Goal: Task Accomplishment & Management: Use online tool/utility

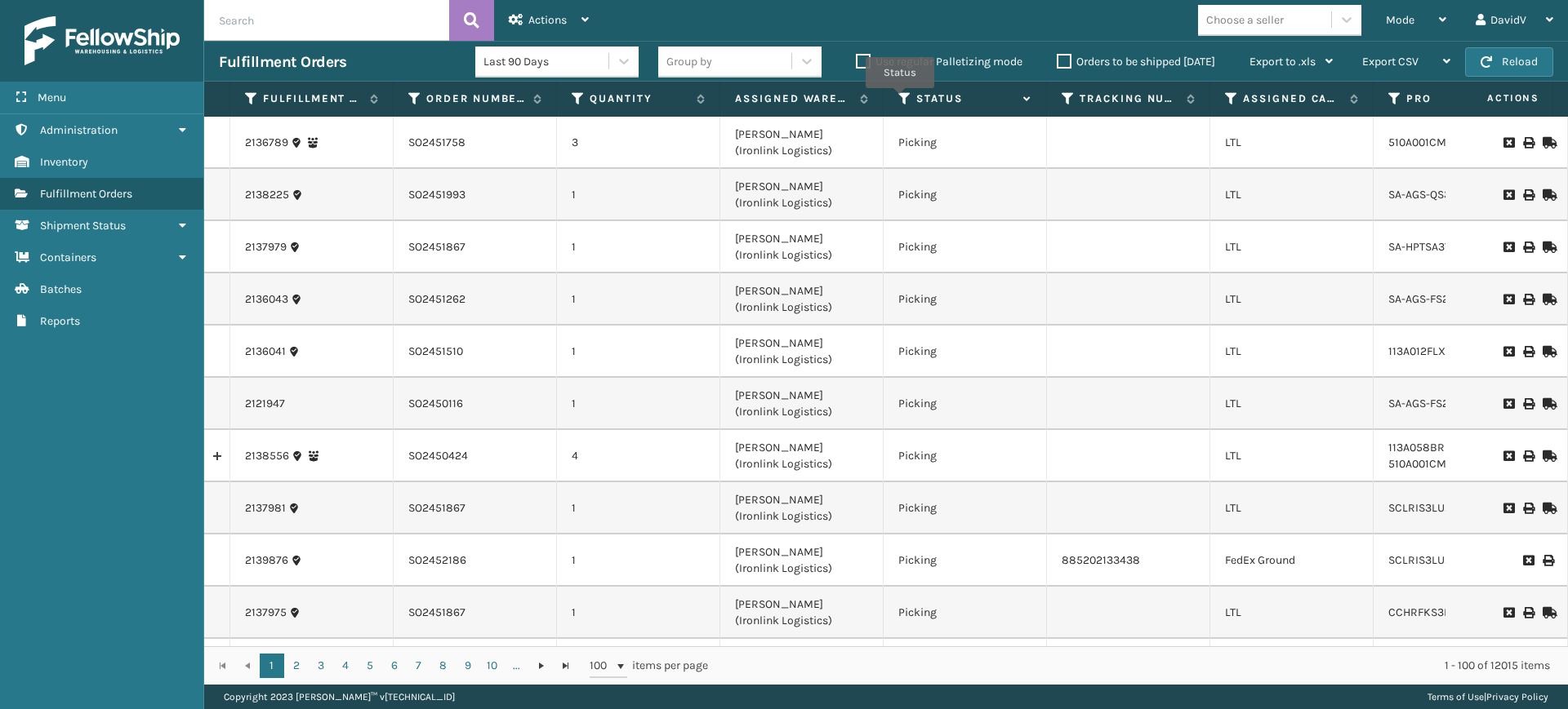
click at [900, 100] on icon at bounding box center [905, 99] width 13 height 15
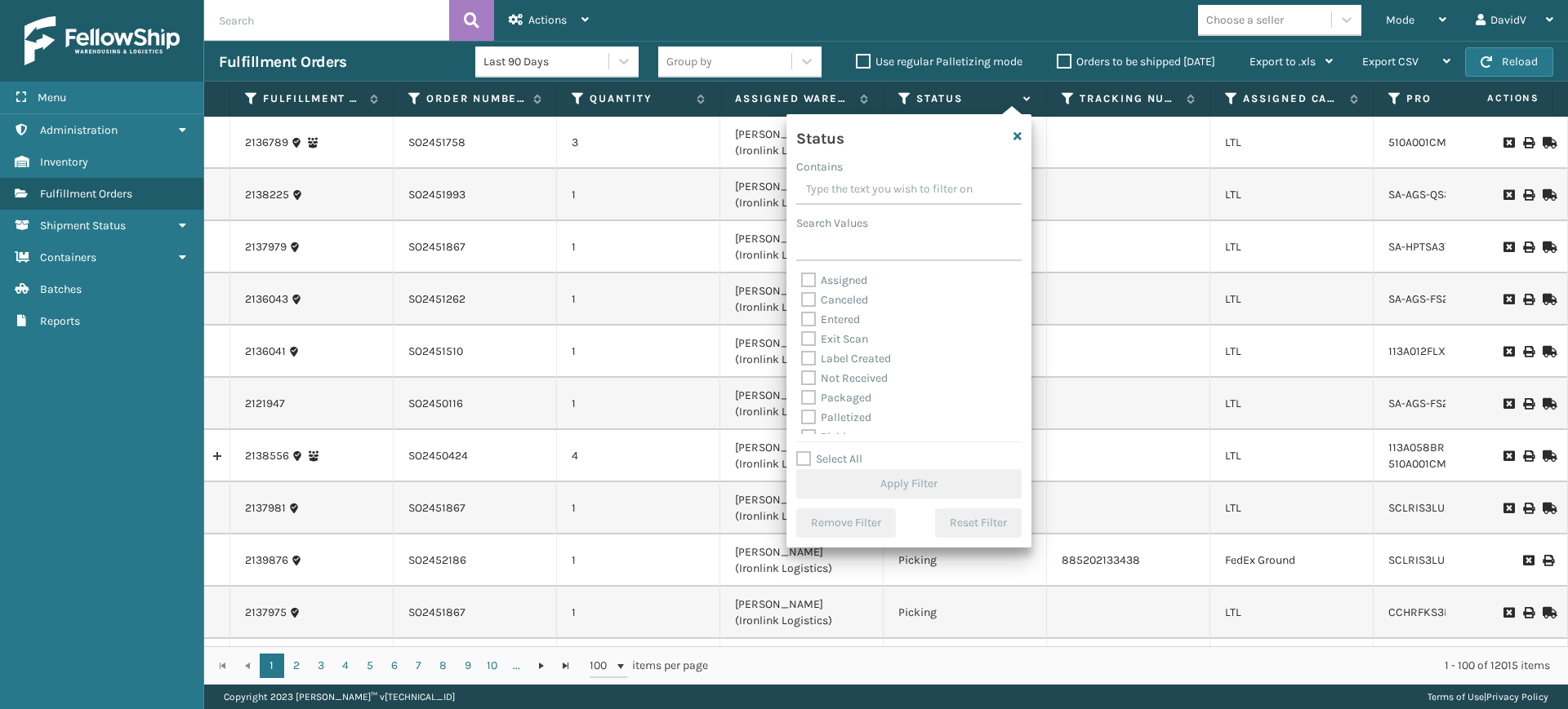
click at [825, 282] on label "Assigned" at bounding box center [833, 280] width 66 height 14
click at [802, 281] on input "Assigned" at bounding box center [801, 276] width 1 height 11
checkbox input "true"
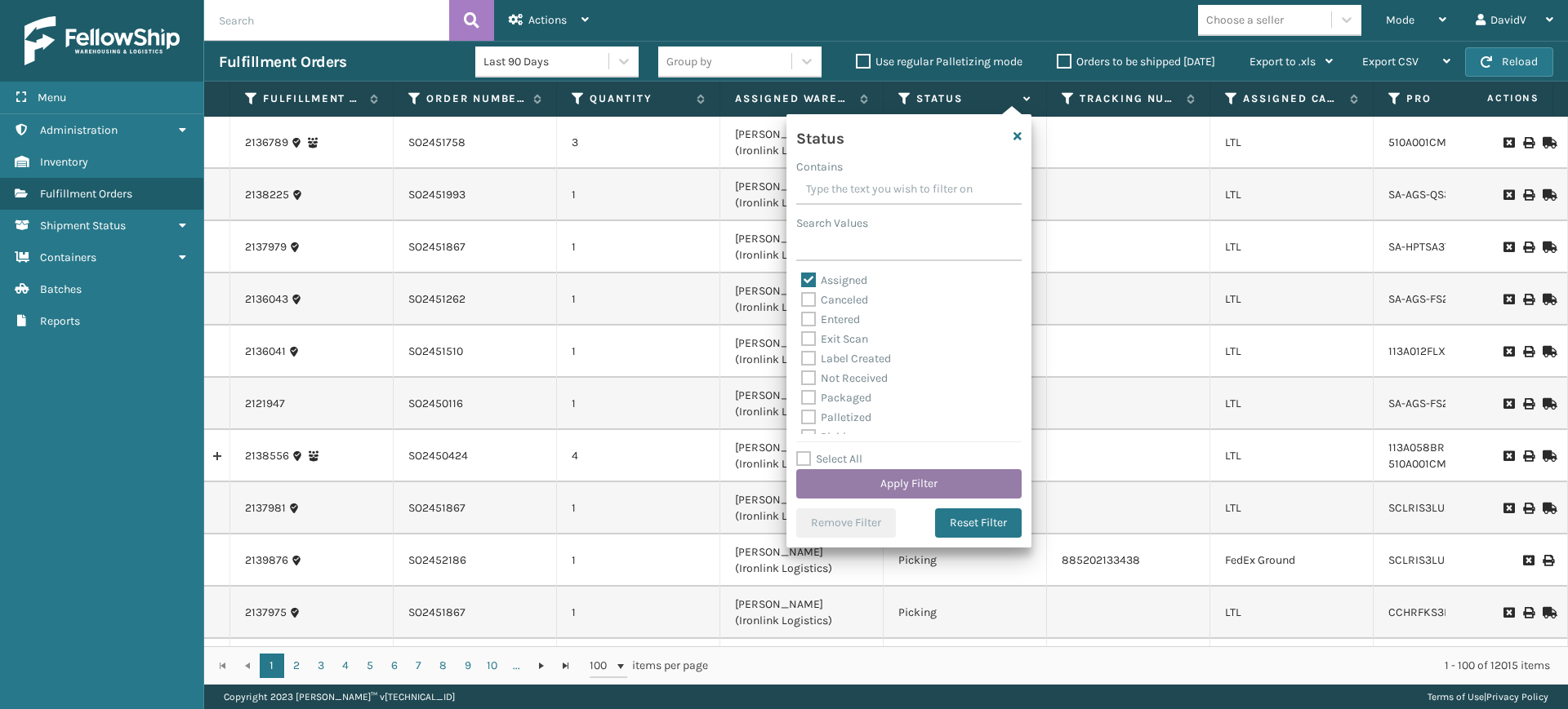
click at [940, 479] on button "Apply Filter" at bounding box center [908, 484] width 225 height 29
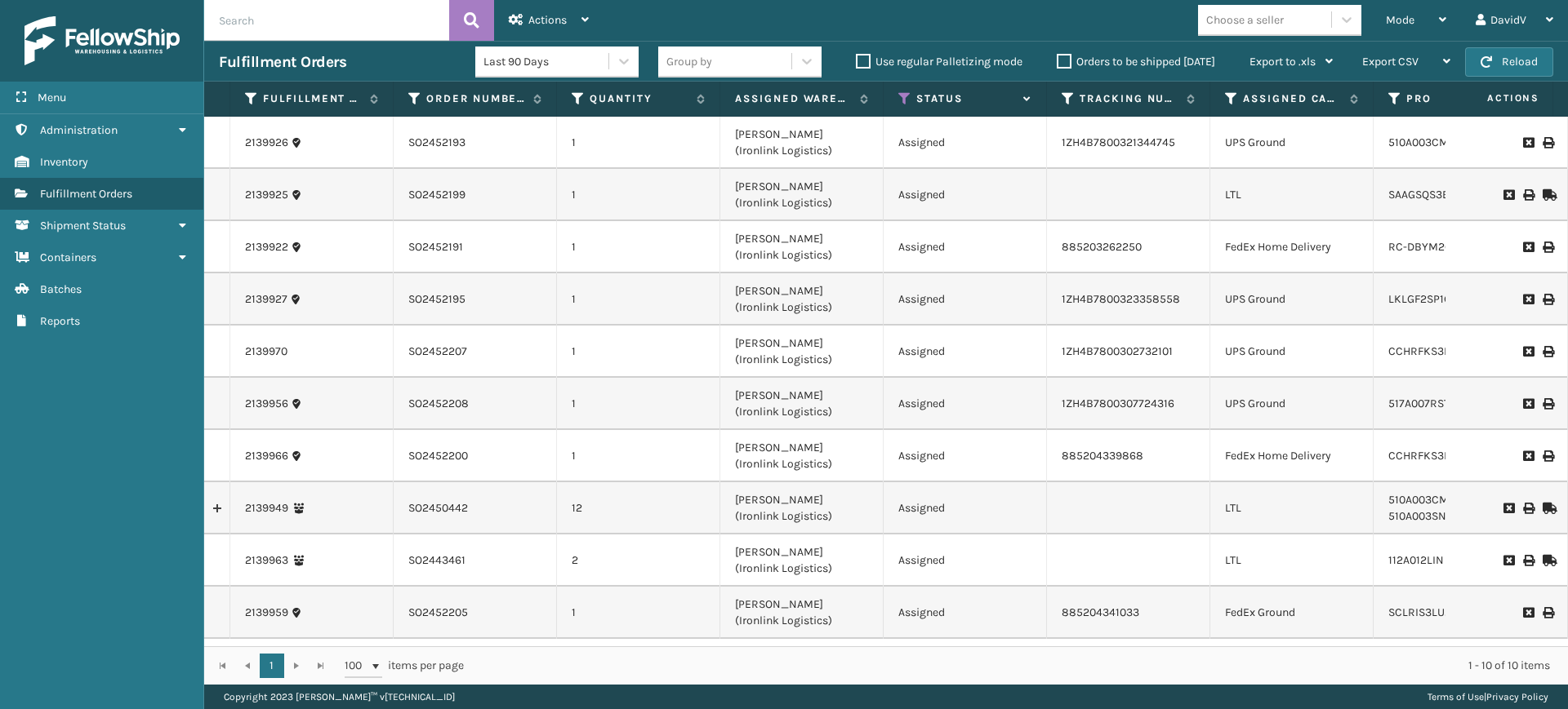
click at [1058, 59] on label "Orders to be shipped [DATE]" at bounding box center [1135, 61] width 158 height 14
click at [1057, 59] on input "Orders to be shipped [DATE]" at bounding box center [1056, 57] width 1 height 11
click at [1058, 59] on label "Orders to be shipped [DATE]" at bounding box center [1135, 61] width 158 height 14
click at [1057, 59] on input "Orders to be shipped [DATE]" at bounding box center [1056, 57] width 1 height 11
click at [1058, 59] on label "Orders to be shipped [DATE]" at bounding box center [1135, 61] width 158 height 14
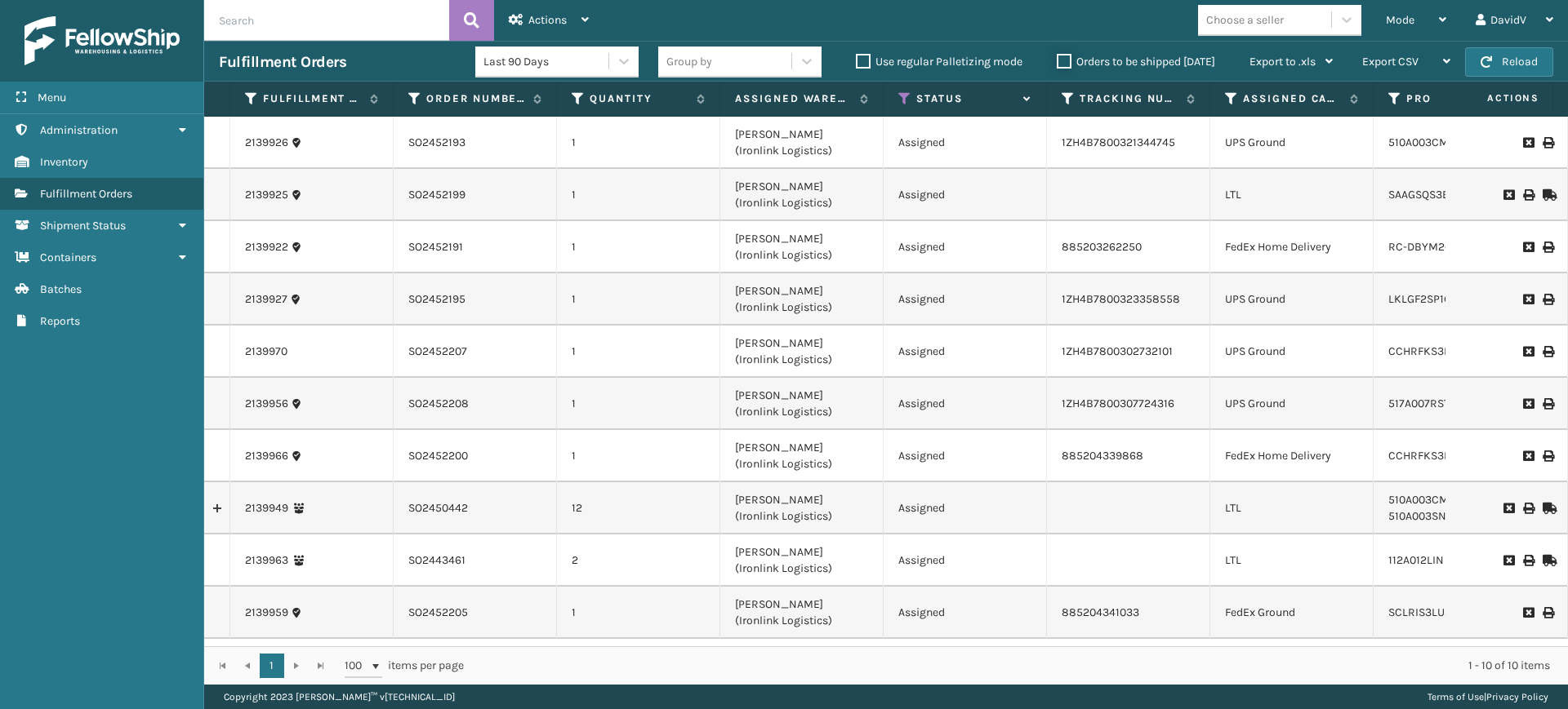
click at [1057, 59] on input "Orders to be shipped [DATE]" at bounding box center [1056, 57] width 1 height 11
click at [1058, 59] on label "Orders to be shipped [DATE]" at bounding box center [1135, 61] width 158 height 14
click at [1057, 59] on input "Orders to be shipped [DATE]" at bounding box center [1056, 57] width 1 height 11
